Goal: Task Accomplishment & Management: Use online tool/utility

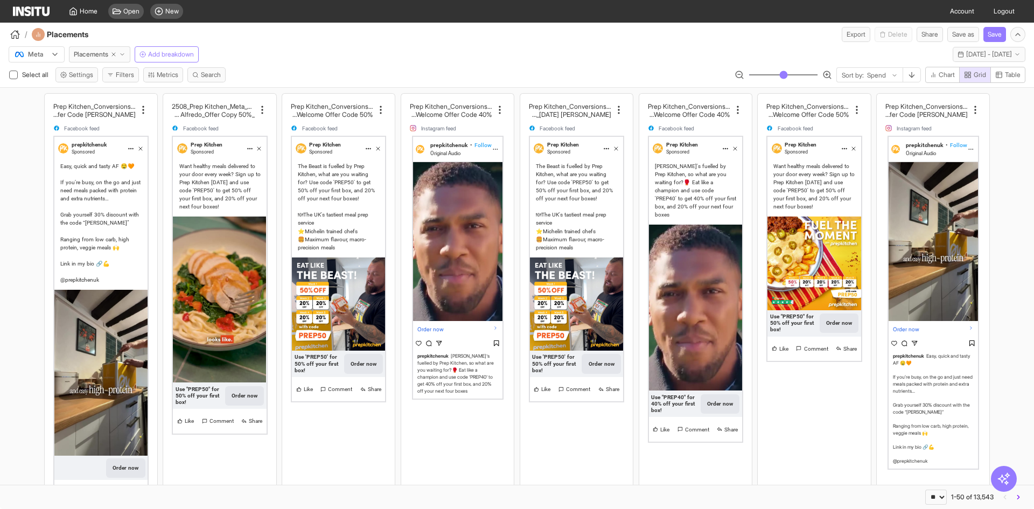
select select "**"
click at [44, 55] on div at bounding box center [29, 54] width 30 height 11
click at [41, 94] on span "TikTok" at bounding box center [38, 96] width 18 height 10
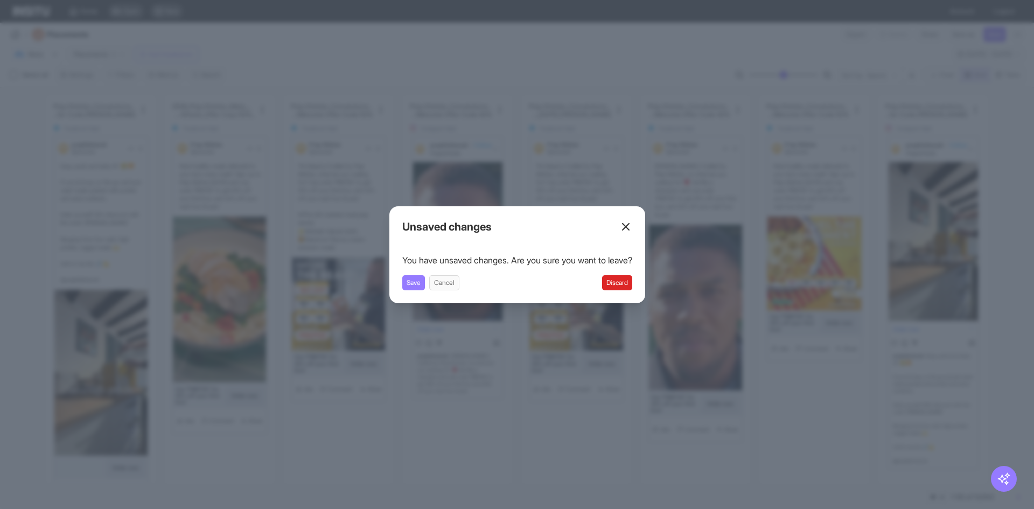
click at [617, 279] on button "Discard" at bounding box center [617, 282] width 30 height 15
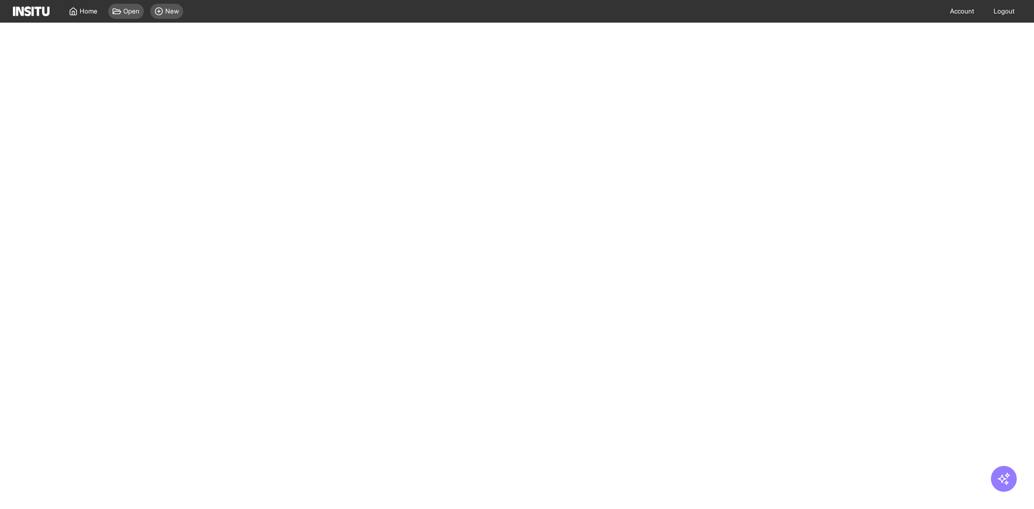
select select "**"
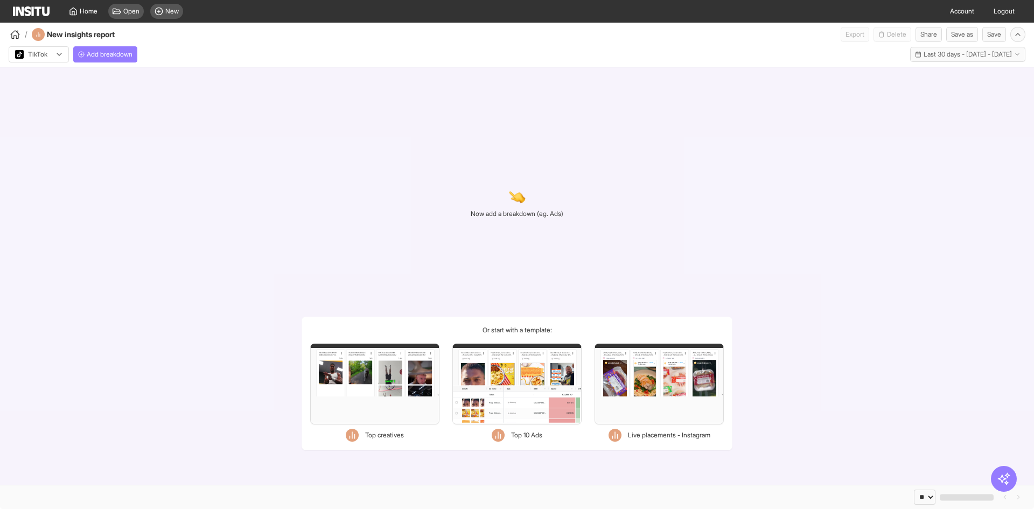
click at [368, 182] on div "Now add a breakdown (eg. Ads) Or start with a template: Filters Format Static V…" at bounding box center [517, 275] width 1034 height 417
click at [408, 363] on div "Filters Format Static Video Static & Video Placement types Instagram Explore Se…" at bounding box center [374, 383] width 129 height 81
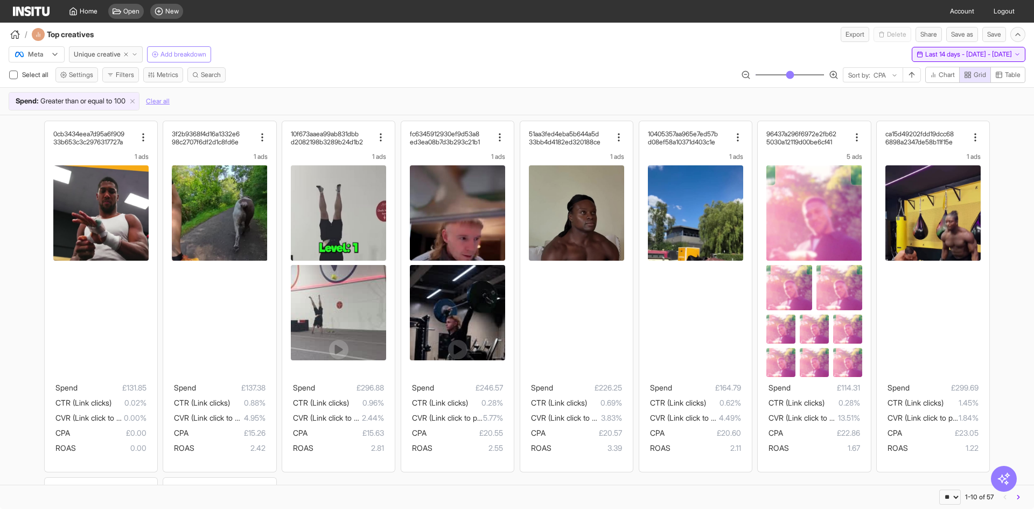
click at [925, 51] on span "Last 14 days - [DATE] - [DATE]" at bounding box center [968, 54] width 87 height 9
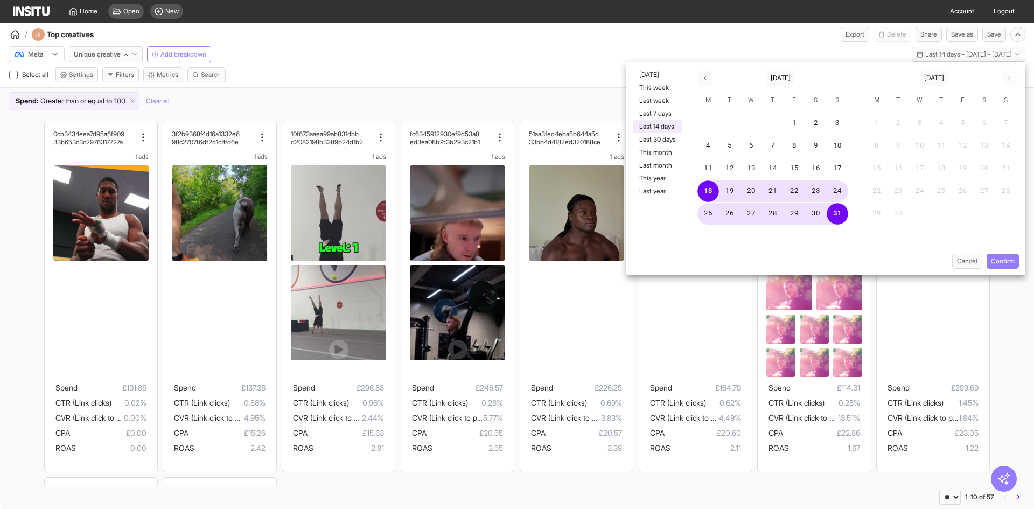
click at [705, 70] on div "[DATE] [DATE]" at bounding box center [773, 76] width 168 height 28
click at [706, 73] on button "button" at bounding box center [704, 78] width 15 height 15
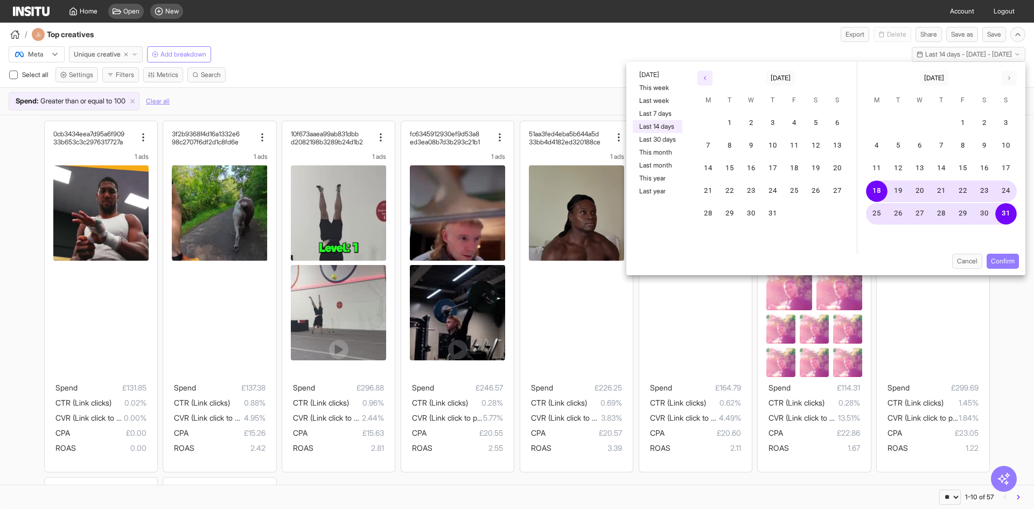
click at [706, 73] on button "button" at bounding box center [704, 78] width 15 height 15
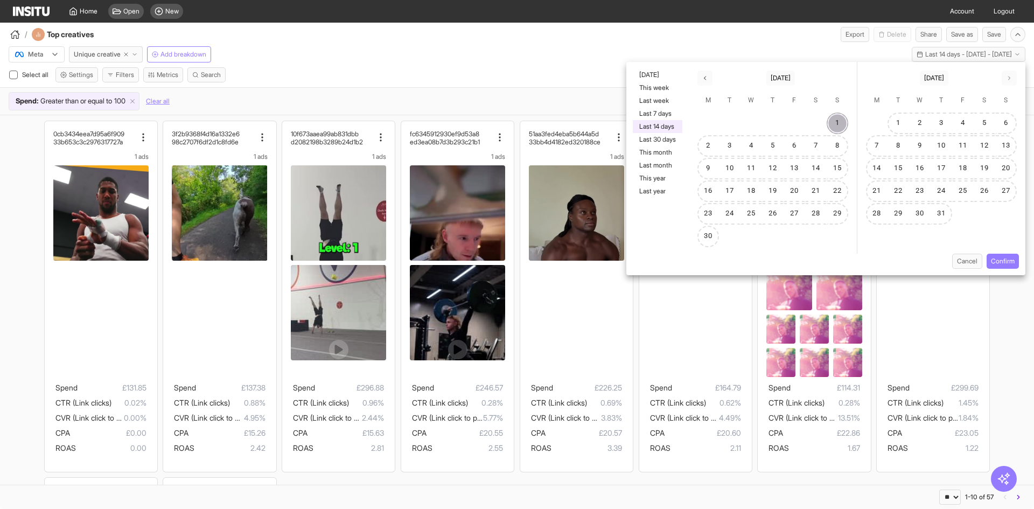
click at [833, 123] on button "1" at bounding box center [837, 124] width 22 height 22
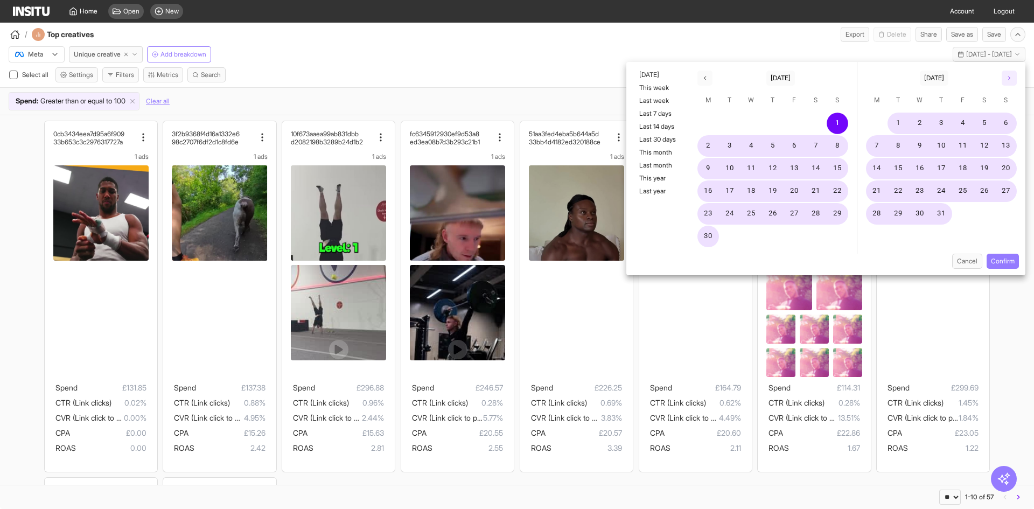
click at [1011, 82] on button "button" at bounding box center [1008, 78] width 15 height 15
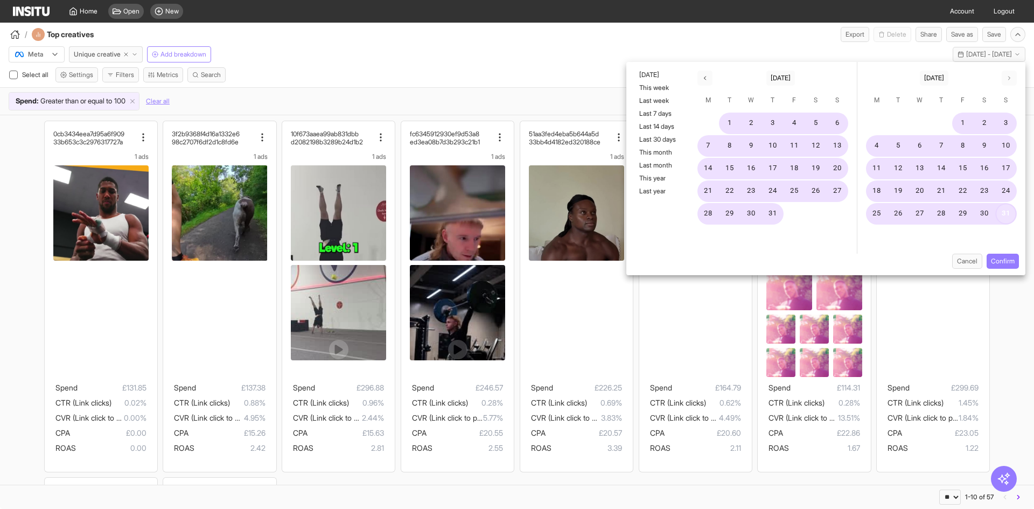
click at [1008, 215] on button "31" at bounding box center [1006, 214] width 22 height 22
click at [996, 261] on button "Confirm" at bounding box center [1002, 261] width 32 height 15
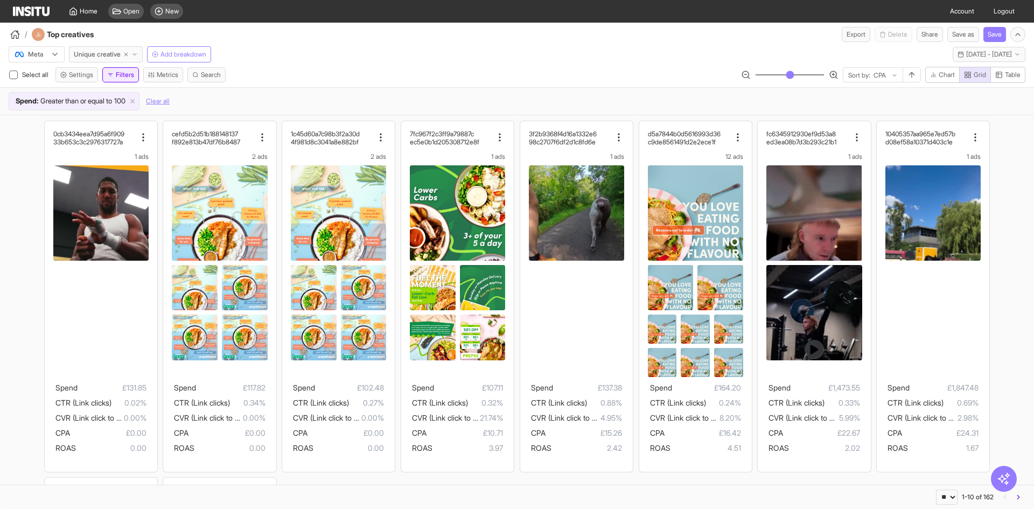
click at [123, 76] on button "Filters" at bounding box center [120, 74] width 37 height 15
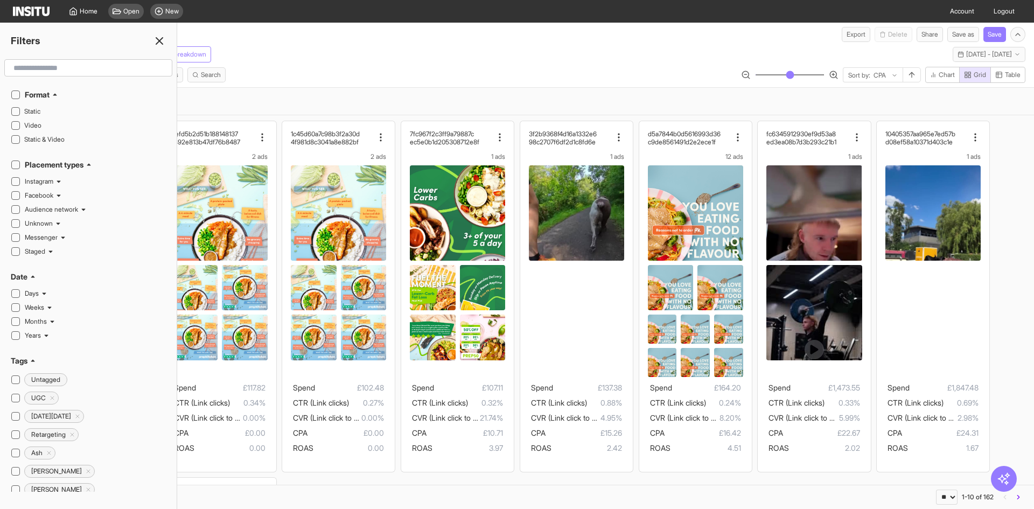
click at [123, 75] on input "text" at bounding box center [88, 67] width 158 height 19
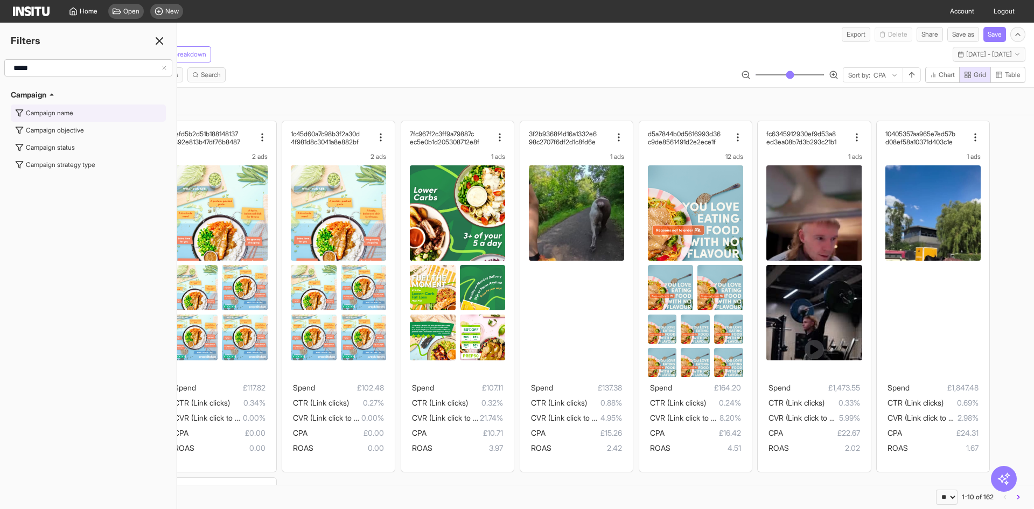
type input "*****"
click at [73, 117] on button "Campaign name" at bounding box center [88, 112] width 155 height 17
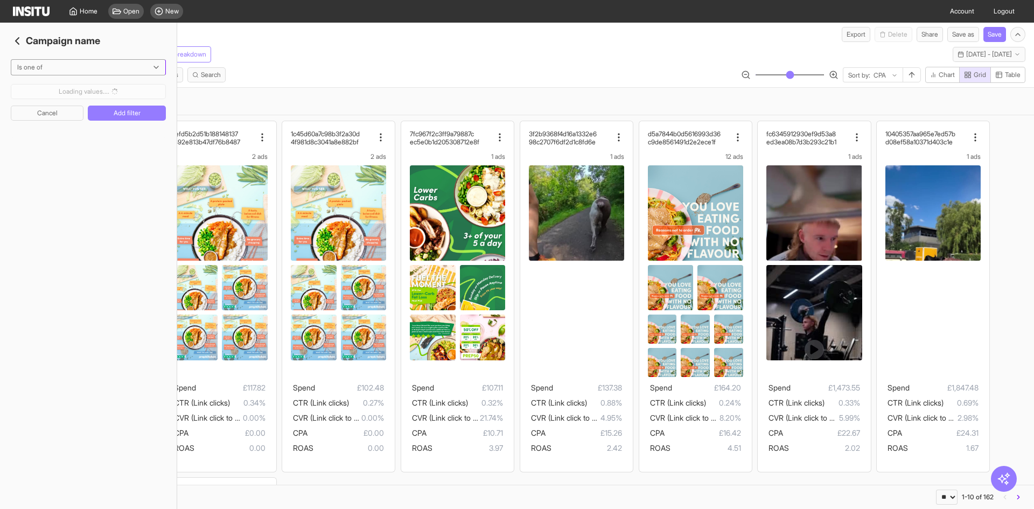
click at [57, 72] on div at bounding box center [80, 67] width 129 height 11
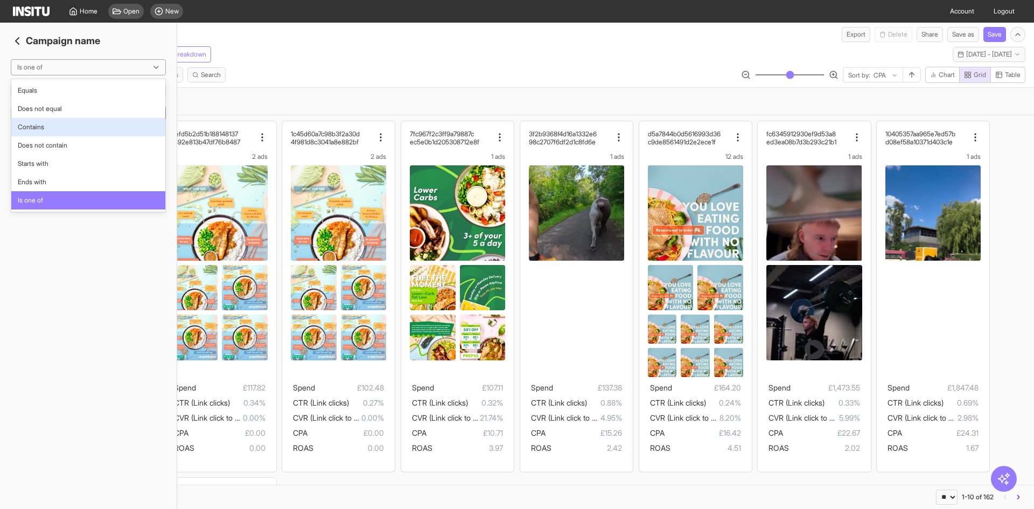
click at [38, 130] on span "Contains" at bounding box center [31, 127] width 26 height 10
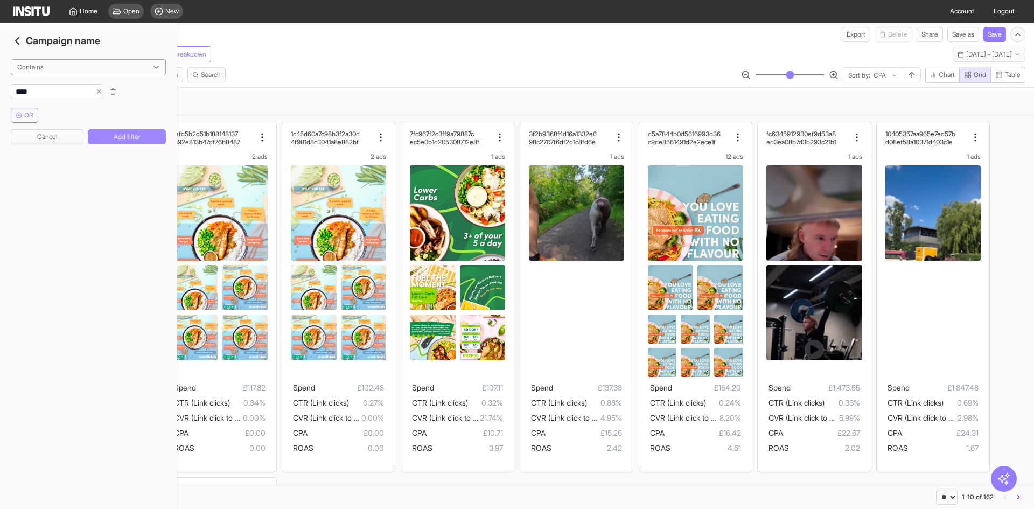
type input "****"
click at [124, 134] on button "Add filter" at bounding box center [127, 136] width 78 height 15
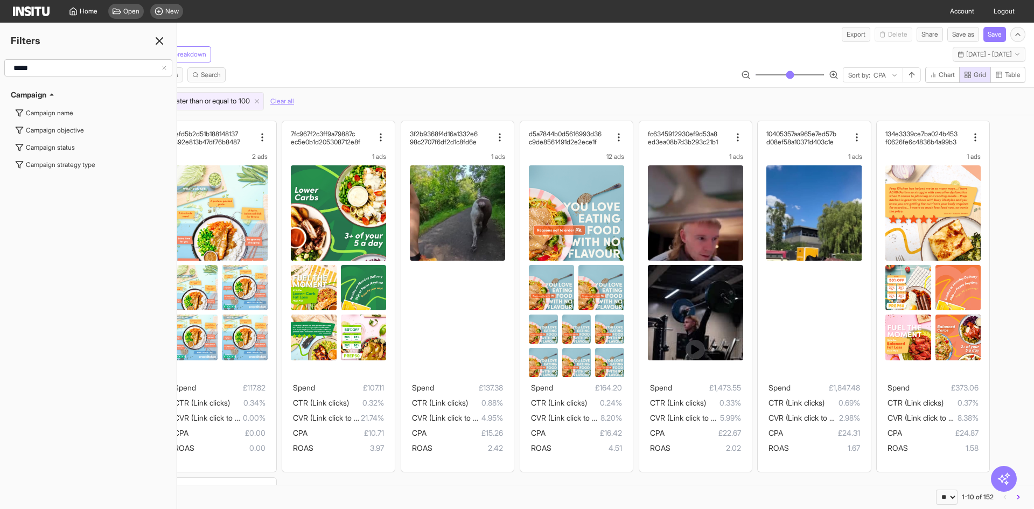
click at [591, 89] on div "Campaign name : Contains conv Spend : Greater than or equal to 100 Clear all" at bounding box center [517, 100] width 1034 height 27
click at [164, 37] on icon at bounding box center [159, 40] width 13 height 13
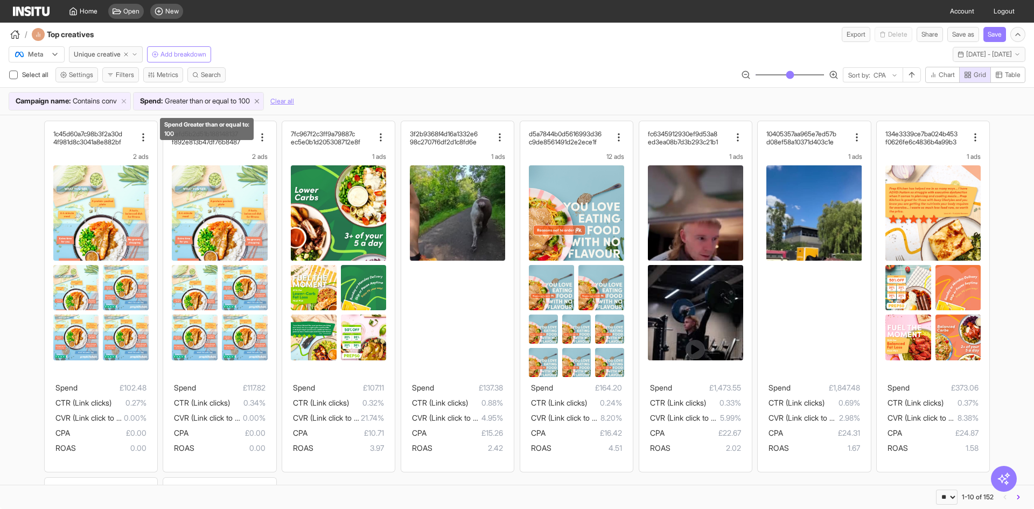
click at [261, 99] on icon at bounding box center [257, 101] width 8 height 8
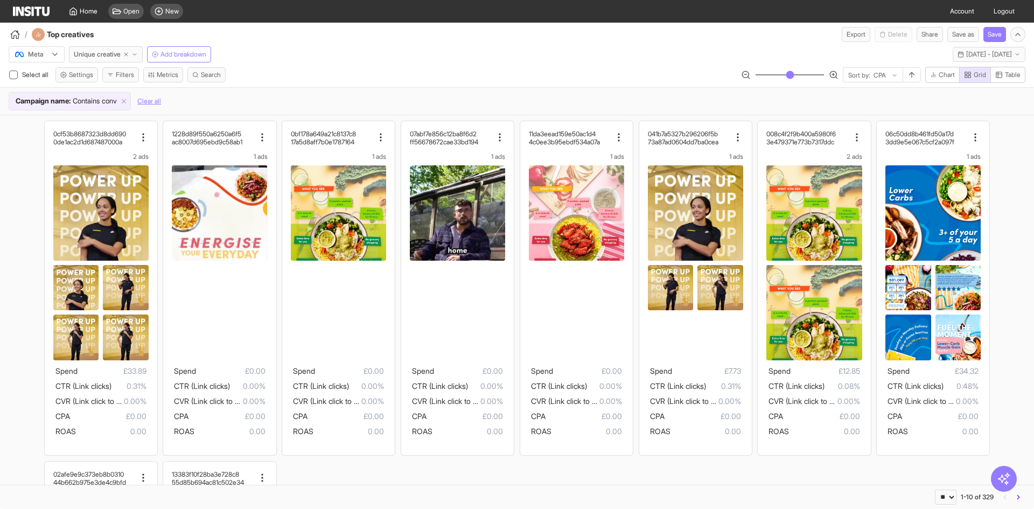
click at [882, 74] on div at bounding box center [879, 75] width 15 height 11
type input "****"
click at [857, 97] on span "Spend" at bounding box center [853, 99] width 19 height 10
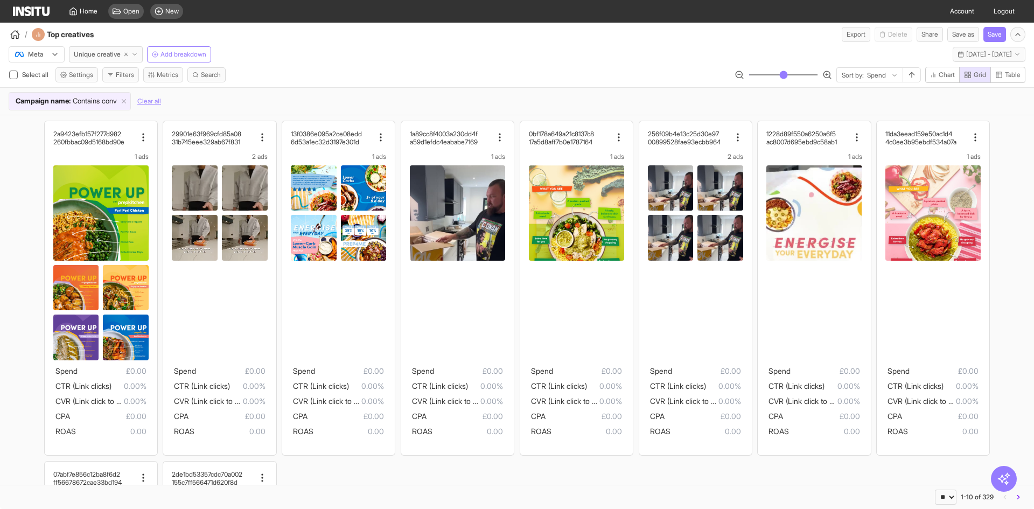
click at [633, 38] on div "/ Top creatives Export Delete Share Save as Save" at bounding box center [517, 32] width 1034 height 19
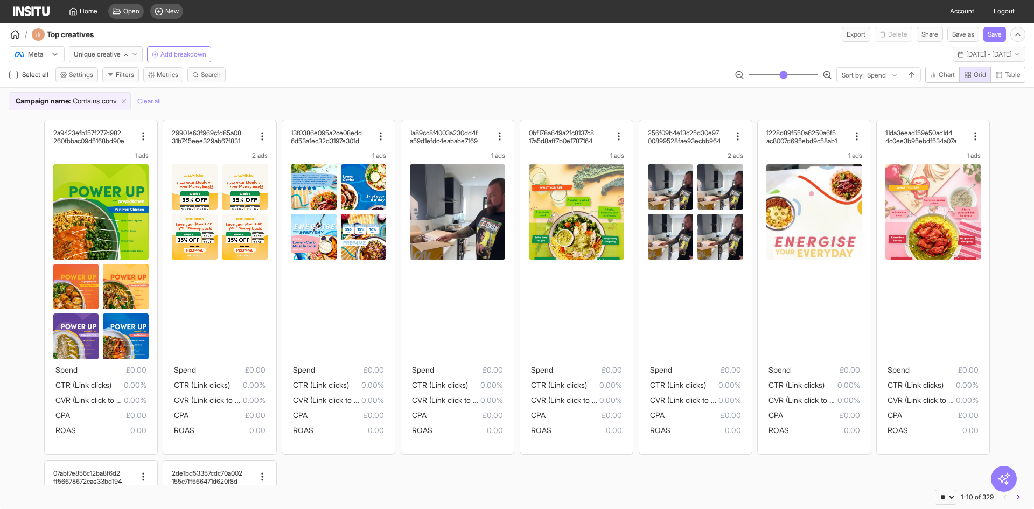
scroll to position [1, 0]
click at [903, 77] on button "button" at bounding box center [911, 74] width 18 height 15
